Goal: Navigation & Orientation: Understand site structure

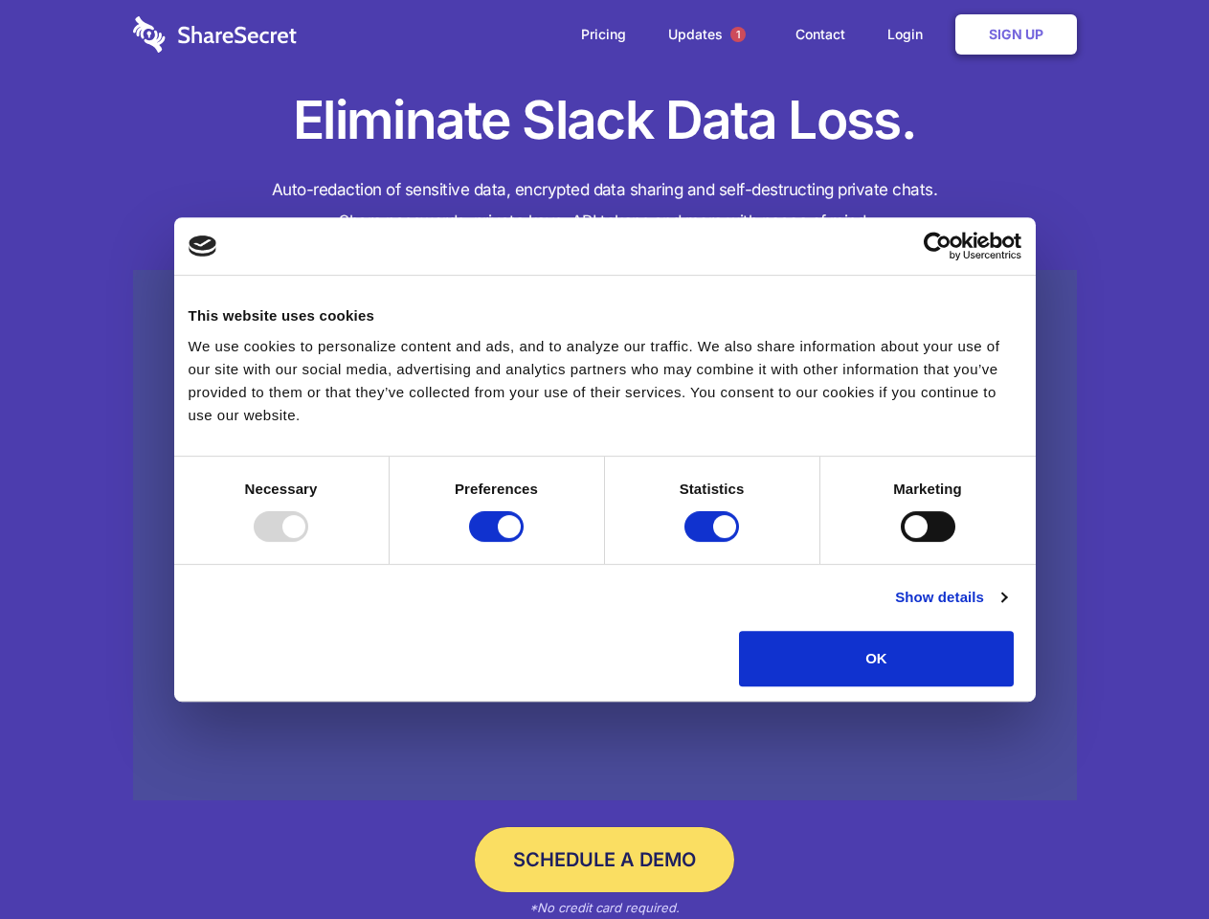
click at [308, 542] on div at bounding box center [281, 526] width 55 height 31
click at [523, 542] on input "Preferences" at bounding box center [496, 526] width 55 height 31
checkbox input "false"
click at [714, 542] on input "Statistics" at bounding box center [711, 526] width 55 height 31
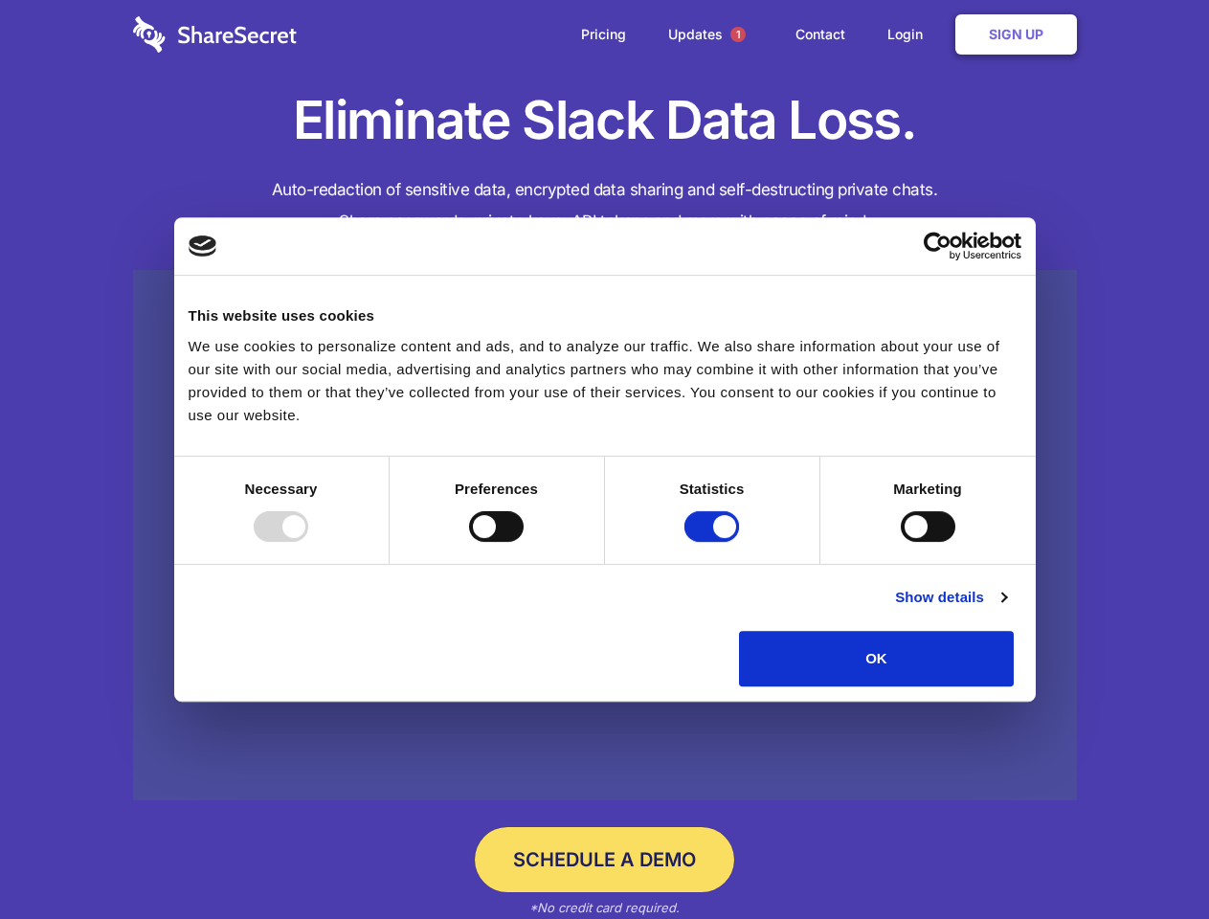
checkbox input "false"
click at [900, 542] on input "Marketing" at bounding box center [927, 526] width 55 height 31
checkbox input "true"
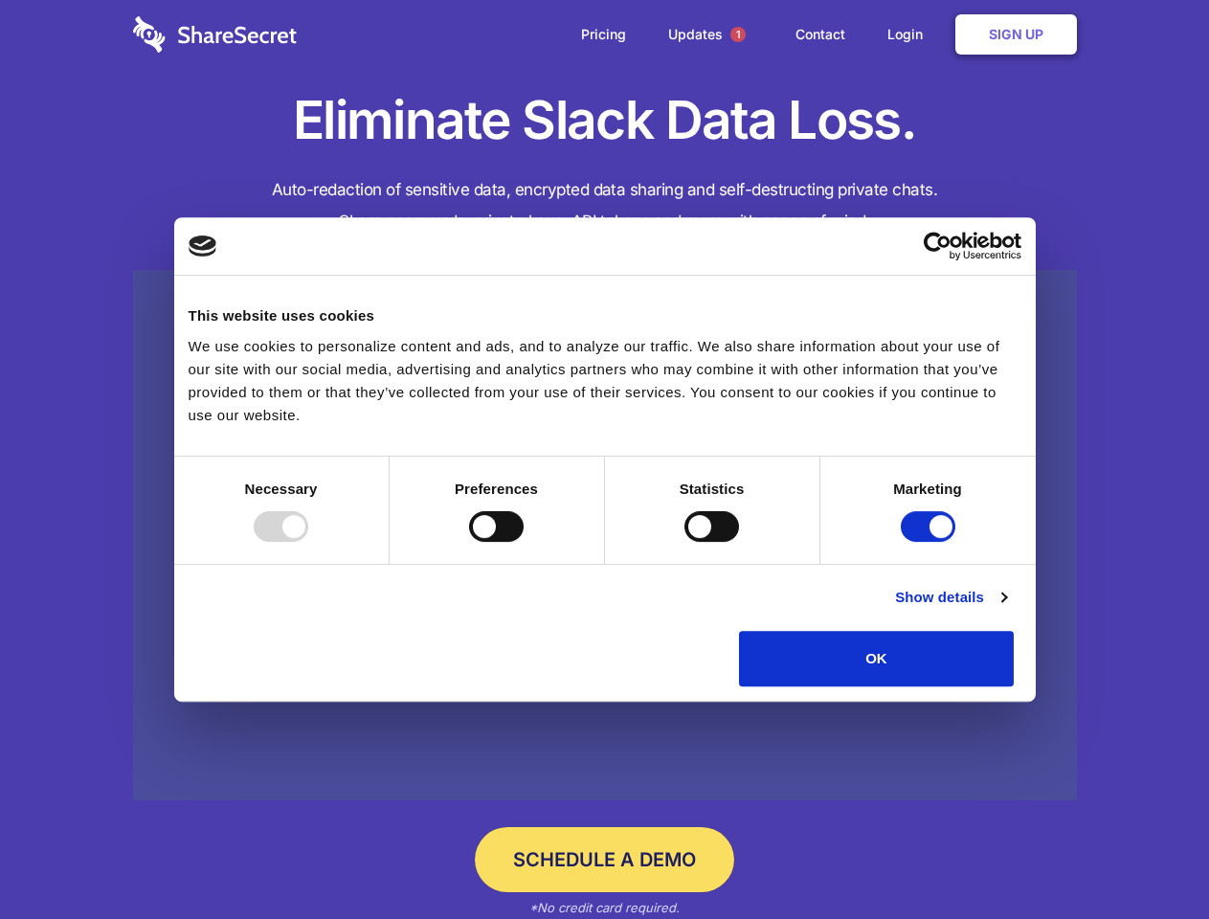
click at [1006, 609] on link "Show details" at bounding box center [950, 597] width 111 height 23
click at [0, 0] on div "Necessary cookies help make a website usable by enabling basic functions like p…" at bounding box center [0, 0] width 0 height 0
